Goal: Check status: Check status

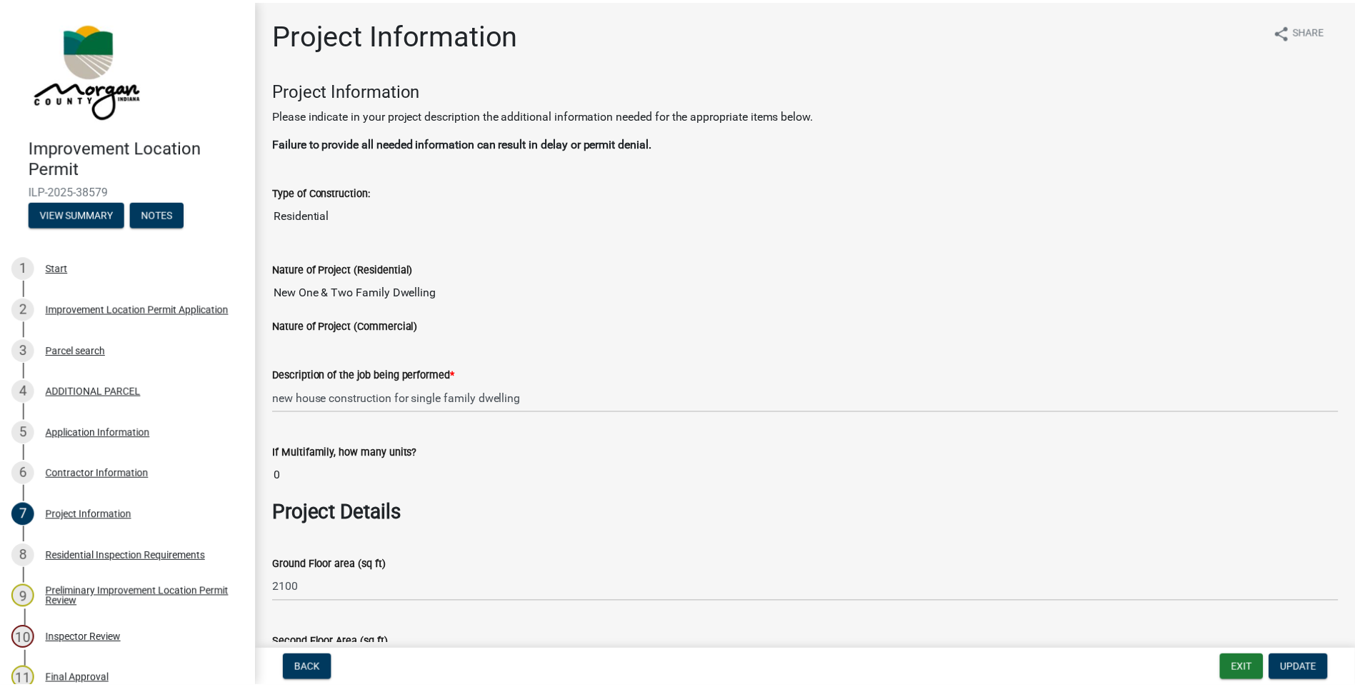
scroll to position [3142, 0]
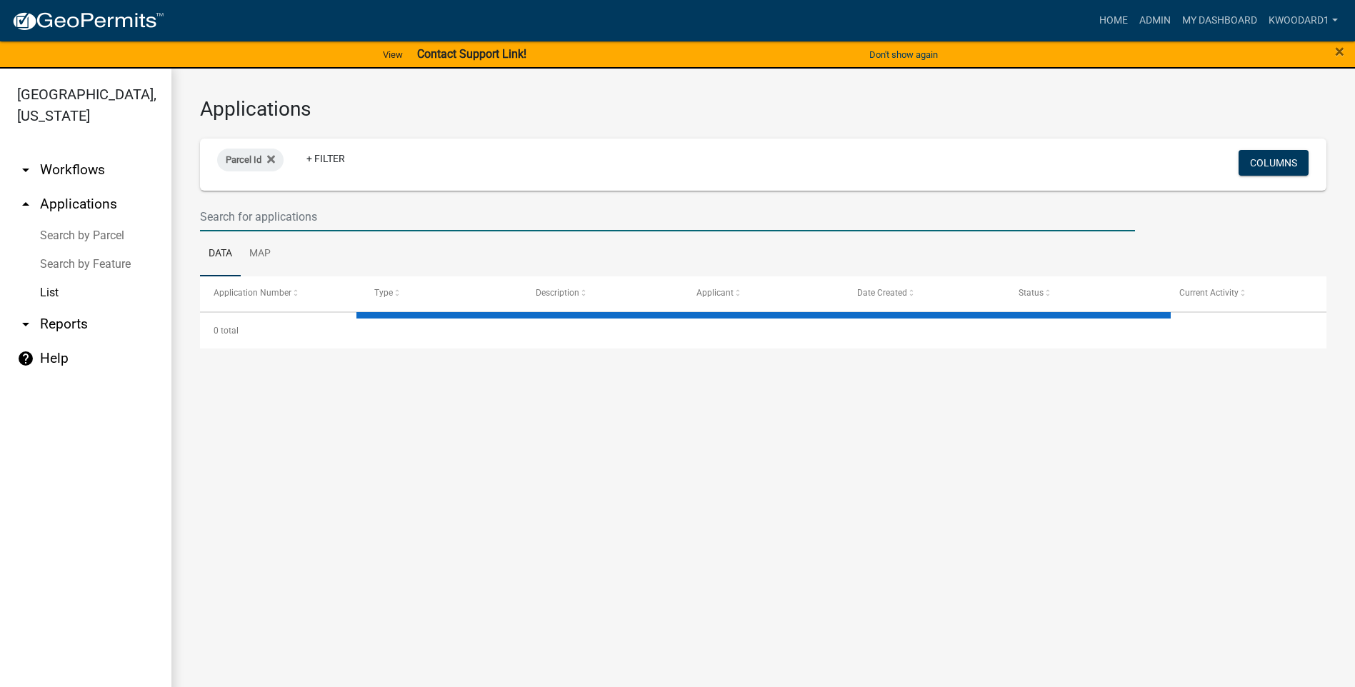
select select "3: 100"
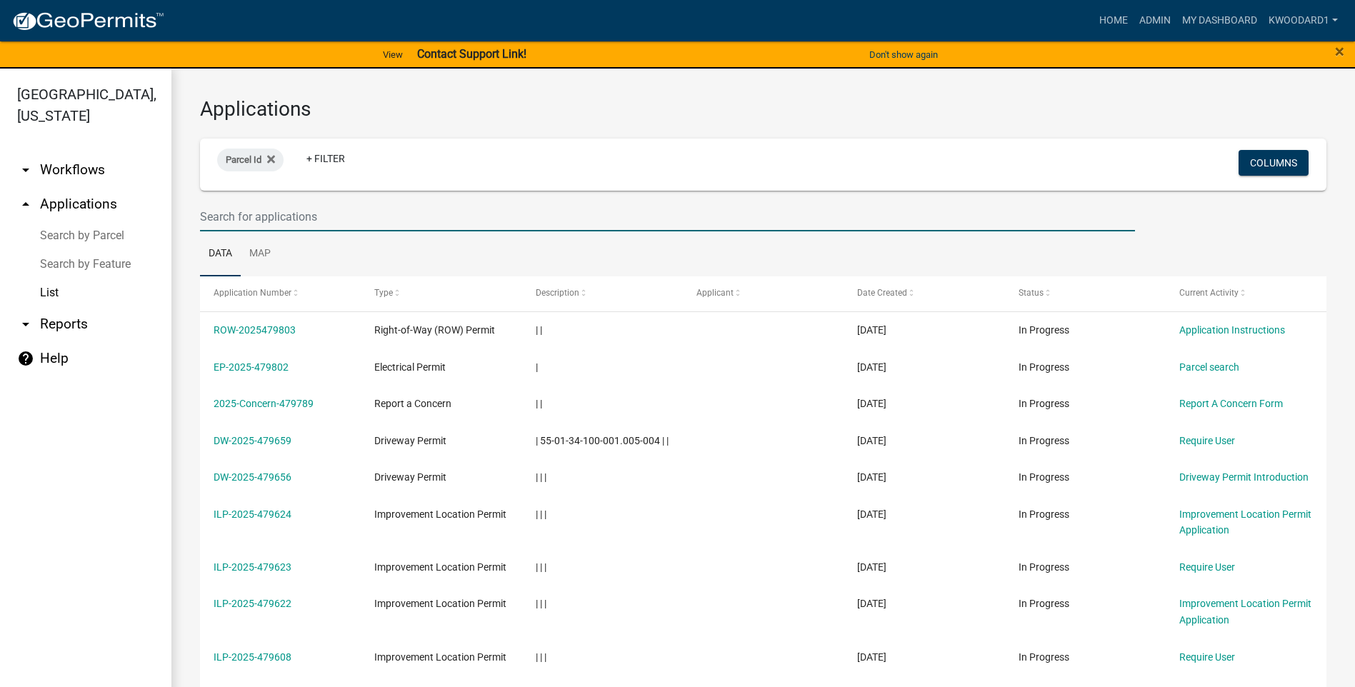
click at [289, 221] on input "text" at bounding box center [667, 216] width 935 height 29
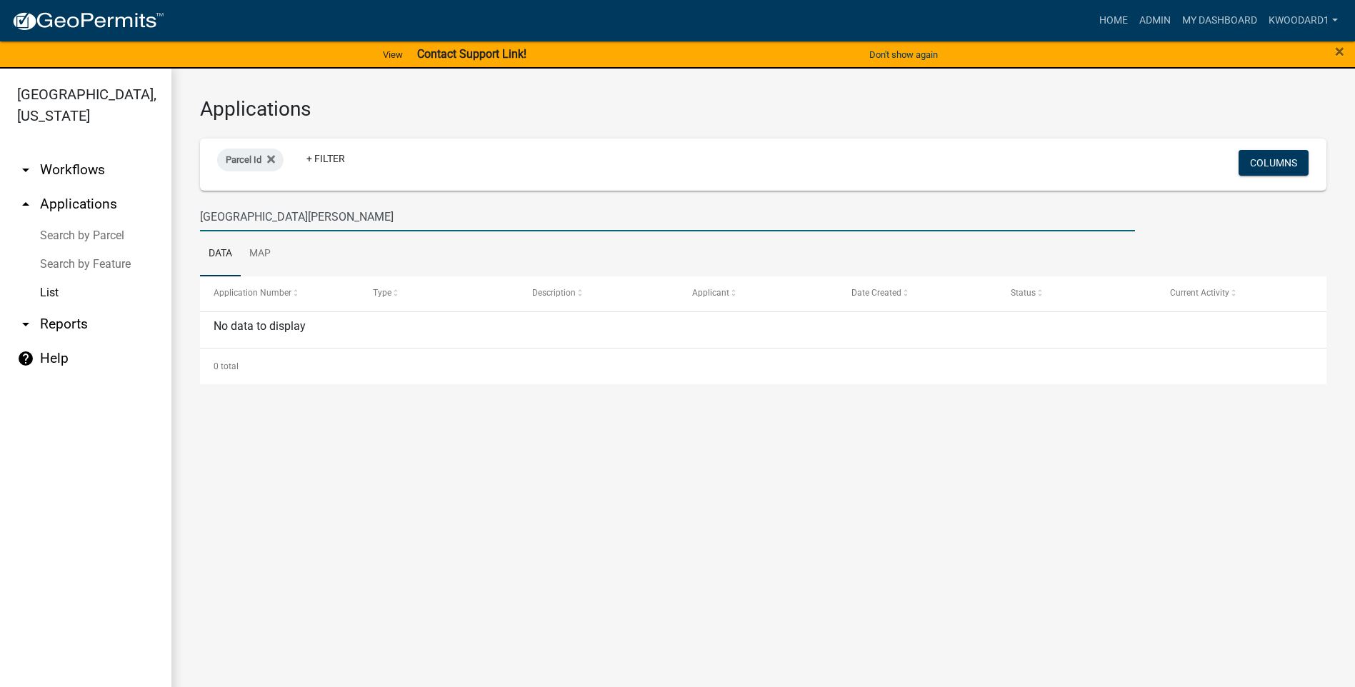
drag, startPoint x: 262, startPoint y: 218, endPoint x: 186, endPoint y: 209, distance: 77.0
click at [186, 209] on div "Applications Parcel Id + Filter Columns 2210 [PERSON_NAME] Data Map Application…" at bounding box center [762, 241] width 1183 height 344
type input "[PERSON_NAME]"
click at [54, 296] on link "List" at bounding box center [85, 293] width 171 height 29
drag, startPoint x: 257, startPoint y: 215, endPoint x: 186, endPoint y: 219, distance: 71.5
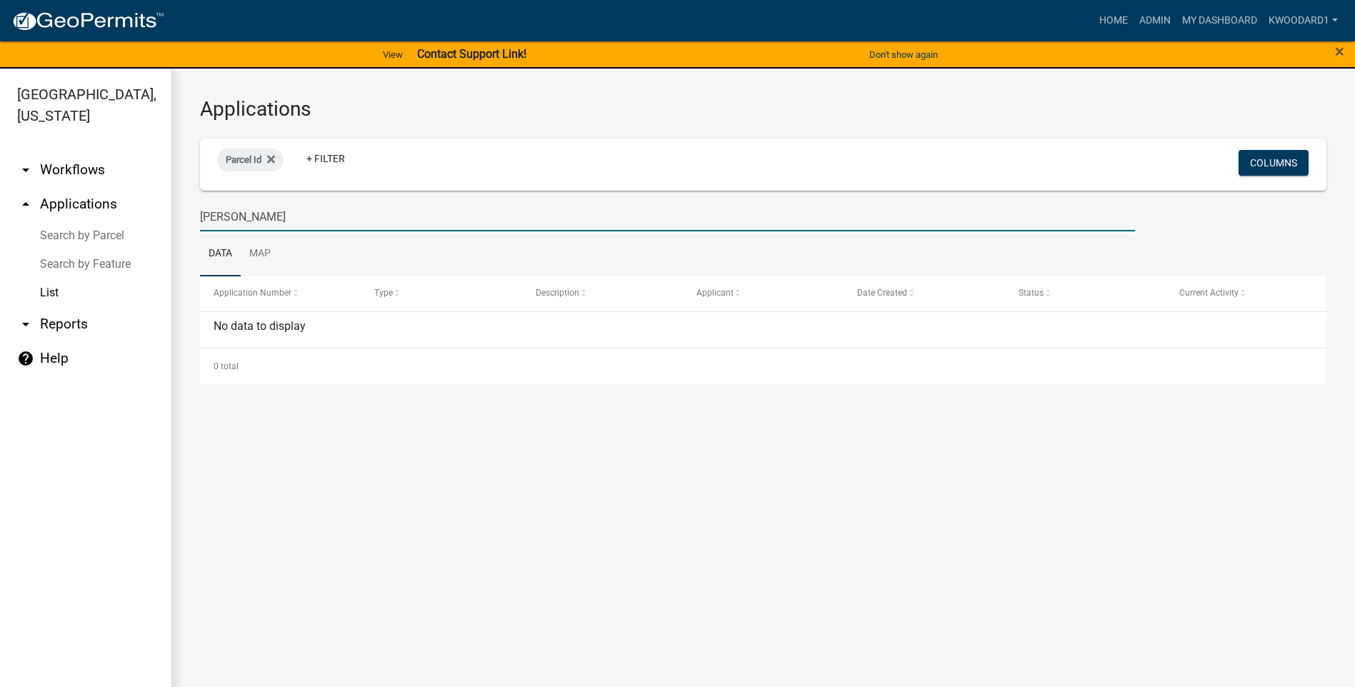
click at [186, 219] on div "Applications Parcel Id + Filter Columns [PERSON_NAME] Data Map Application Numb…" at bounding box center [762, 241] width 1183 height 344
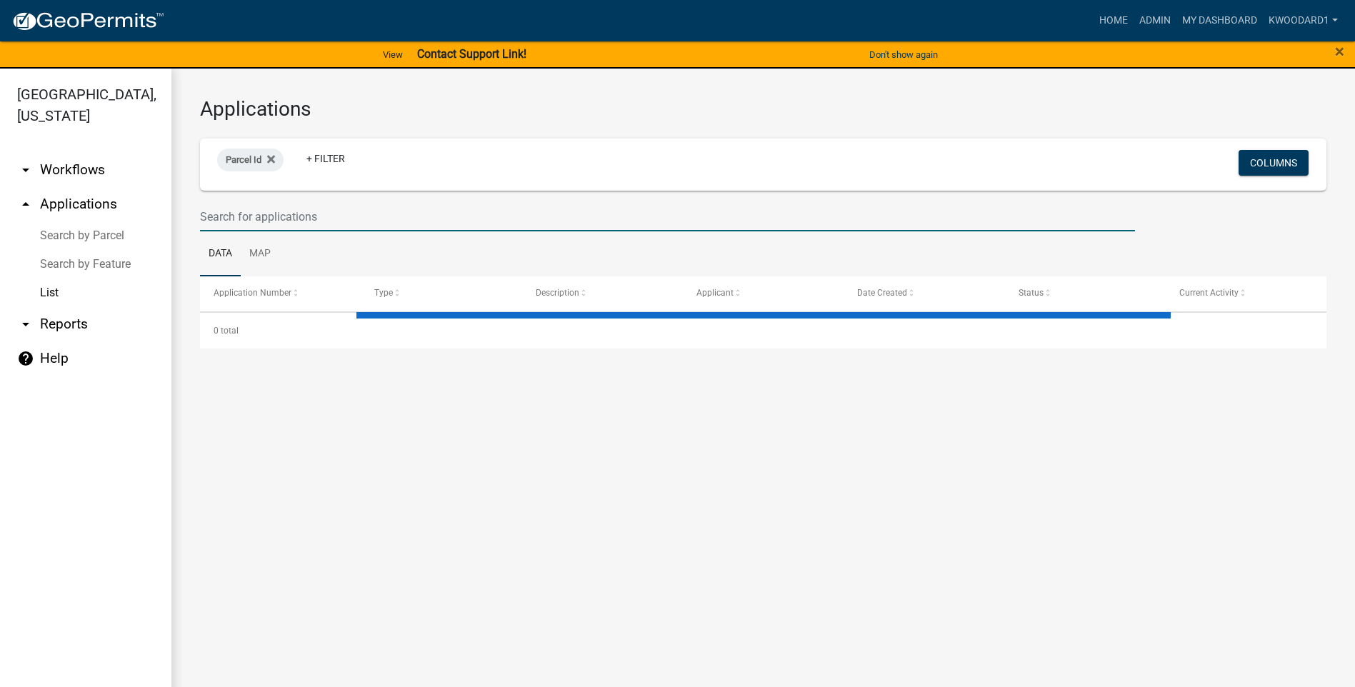
select select "3: 100"
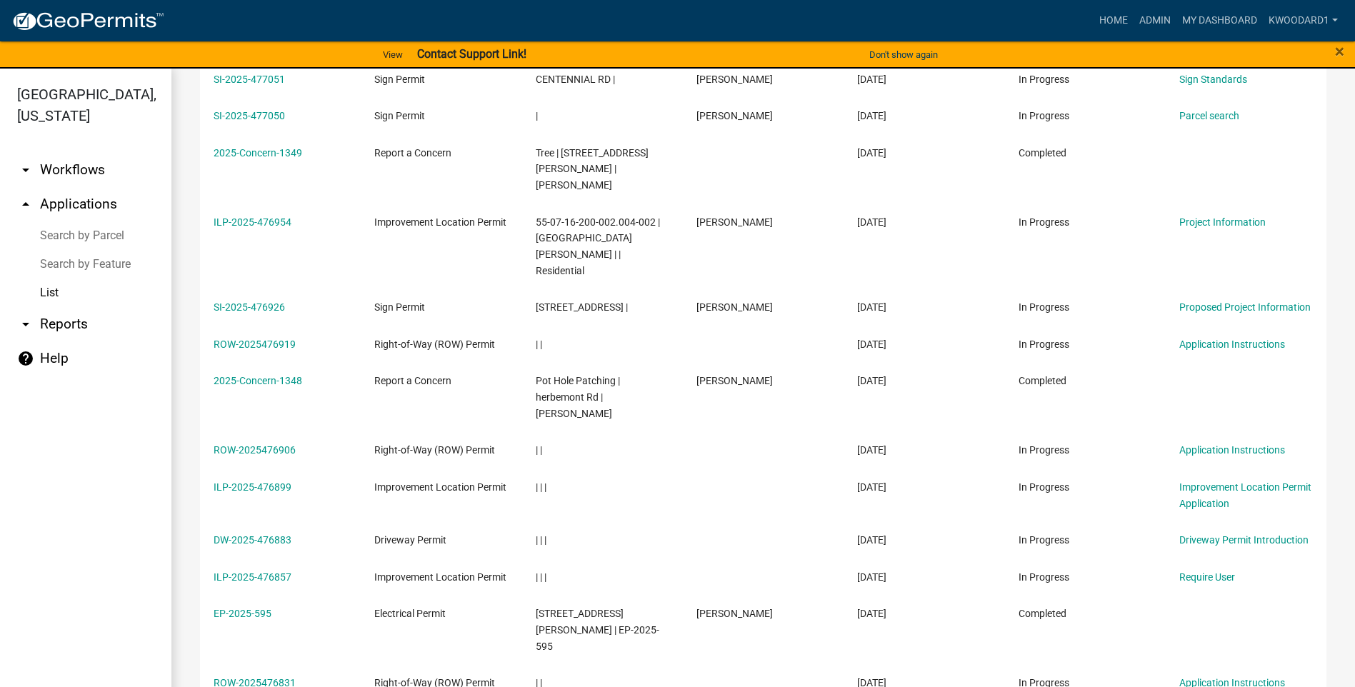
scroll to position [4686, 0]
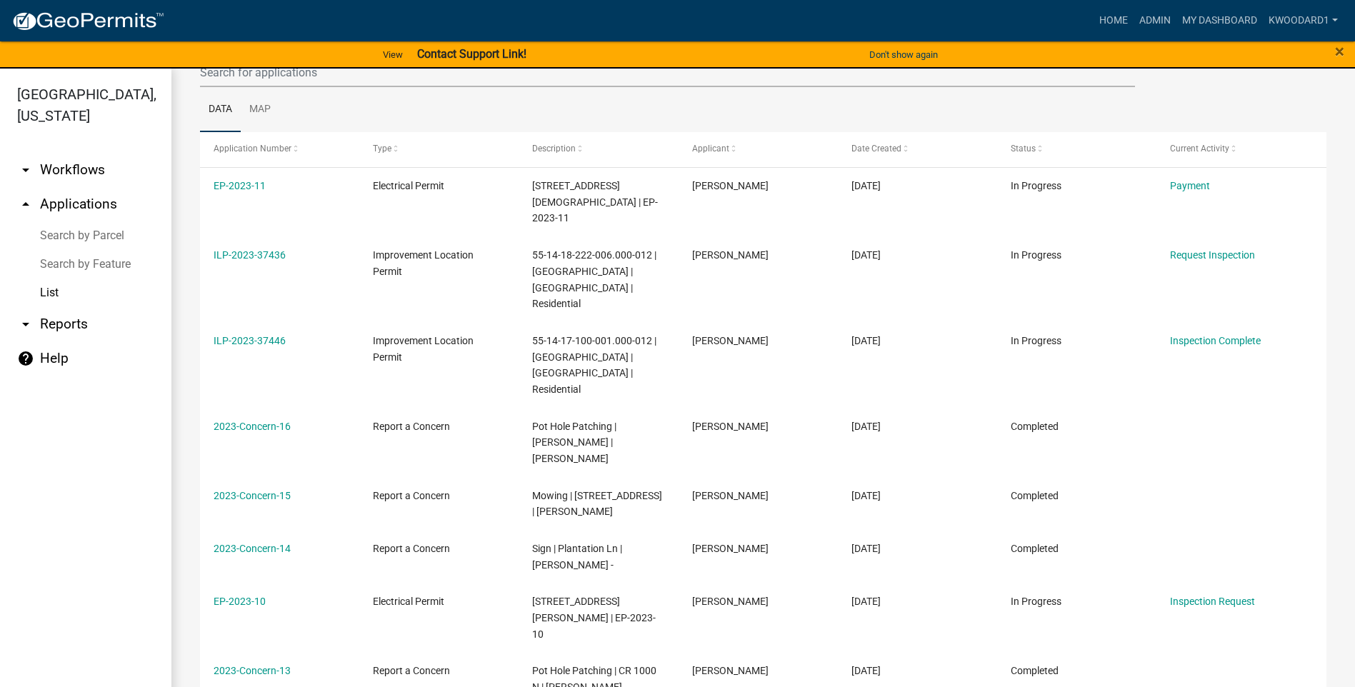
scroll to position [108, 0]
